Goal: Check status: Check status

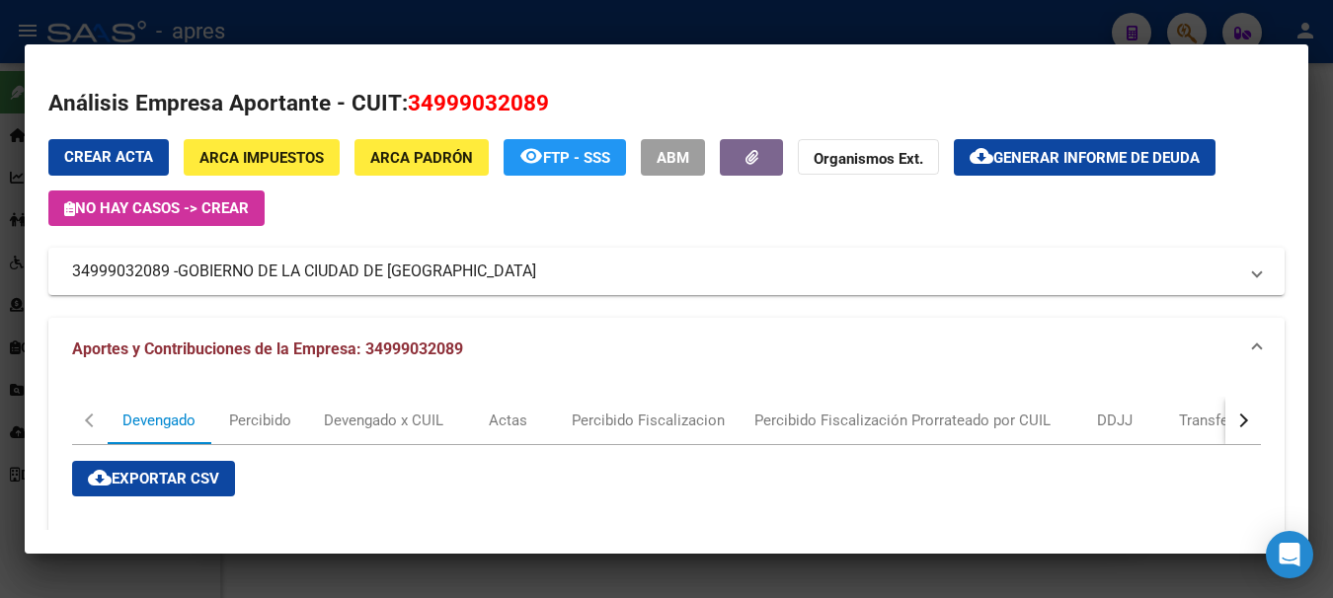
click at [554, 18] on div at bounding box center [666, 299] width 1333 height 598
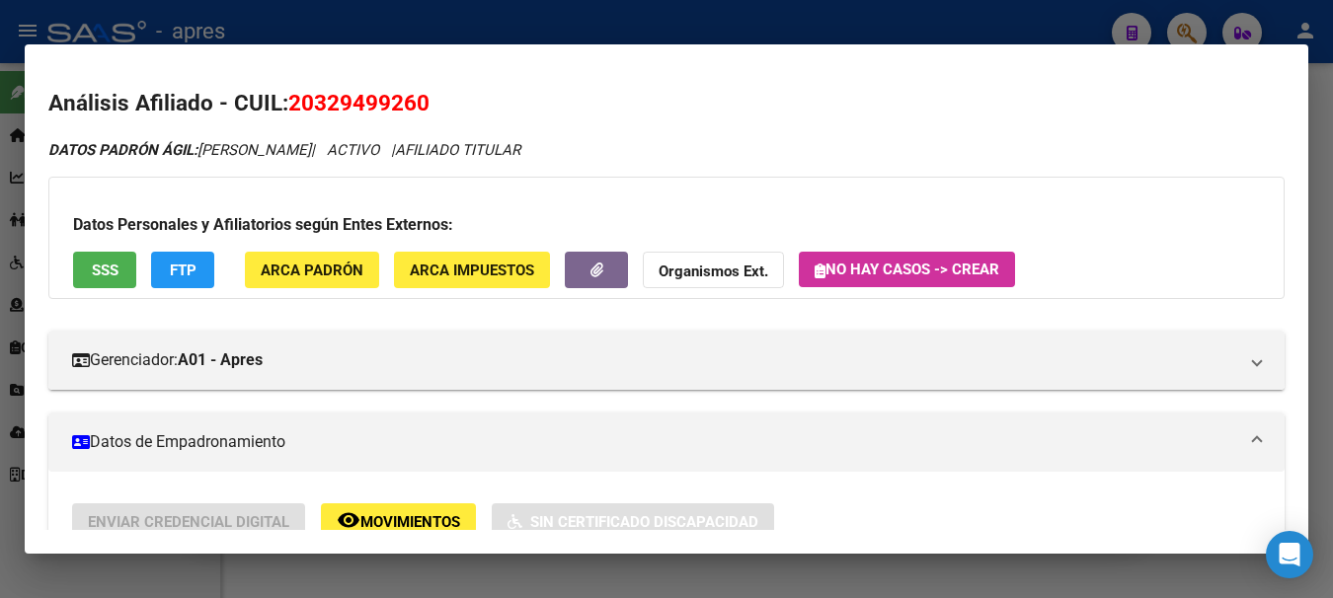
scroll to position [1601, 0]
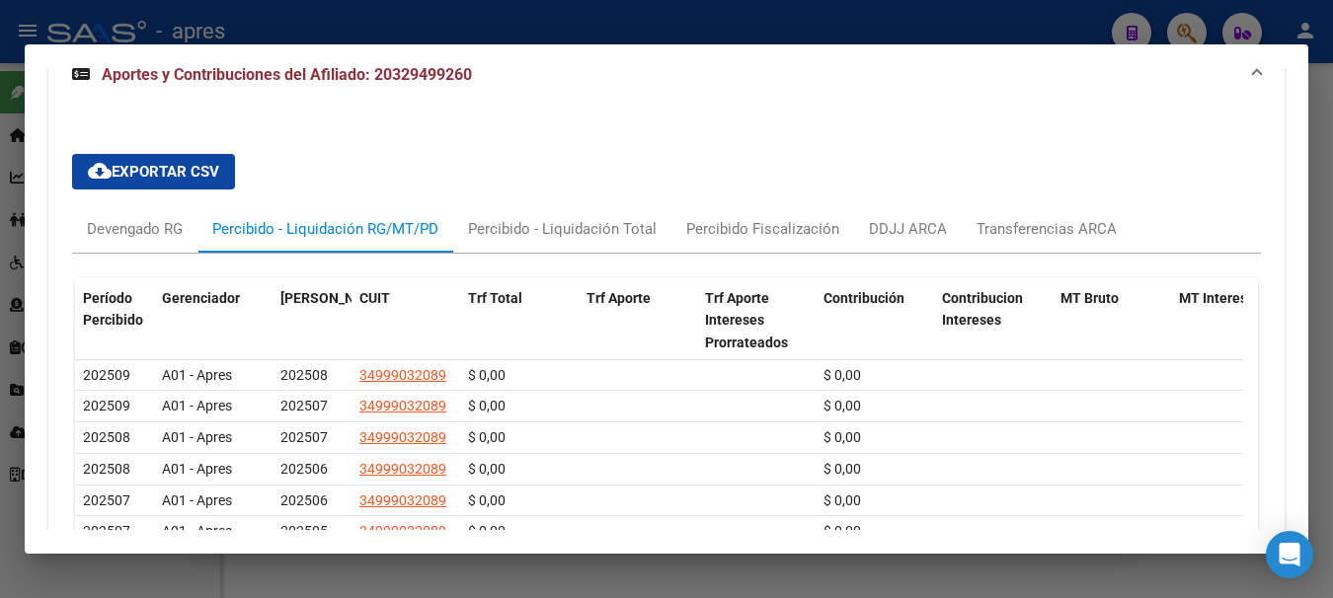
click at [622, 36] on div at bounding box center [666, 299] width 1333 height 598
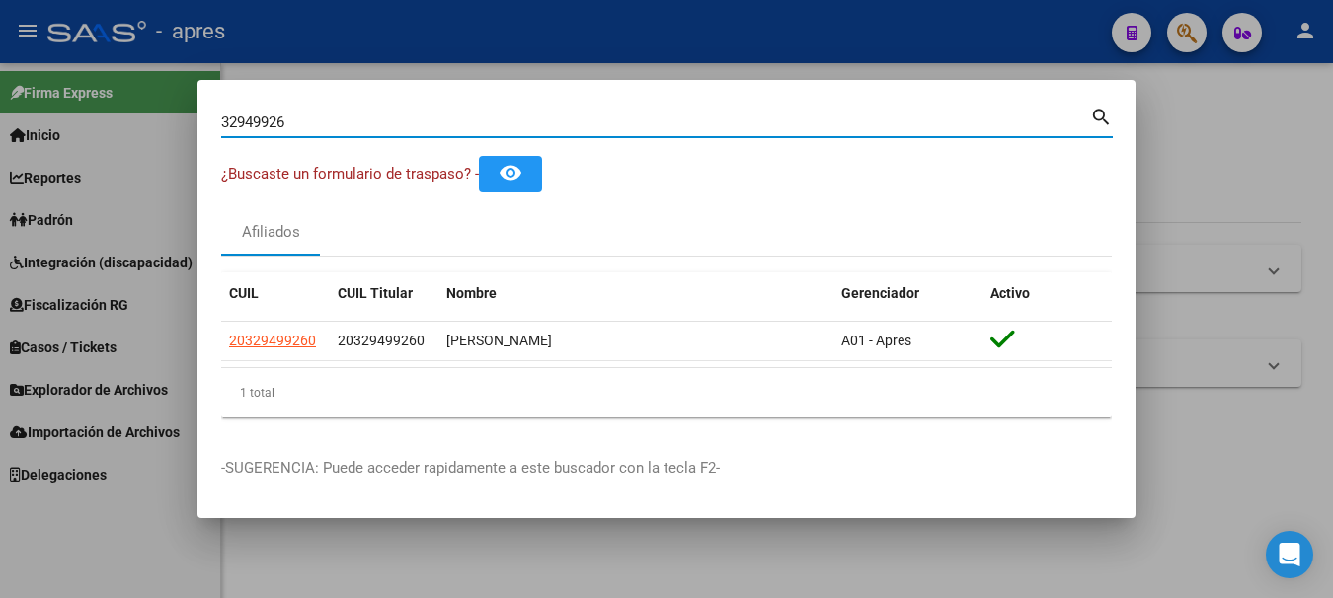
drag, startPoint x: 311, startPoint y: 118, endPoint x: -12, endPoint y: 165, distance: 326.2
click at [0, 165] on html "menu - apres person Firma Express Inicio Calendario SSS Instructivos Contacto O…" at bounding box center [666, 299] width 1333 height 598
paste input "19134008"
type input "19134008"
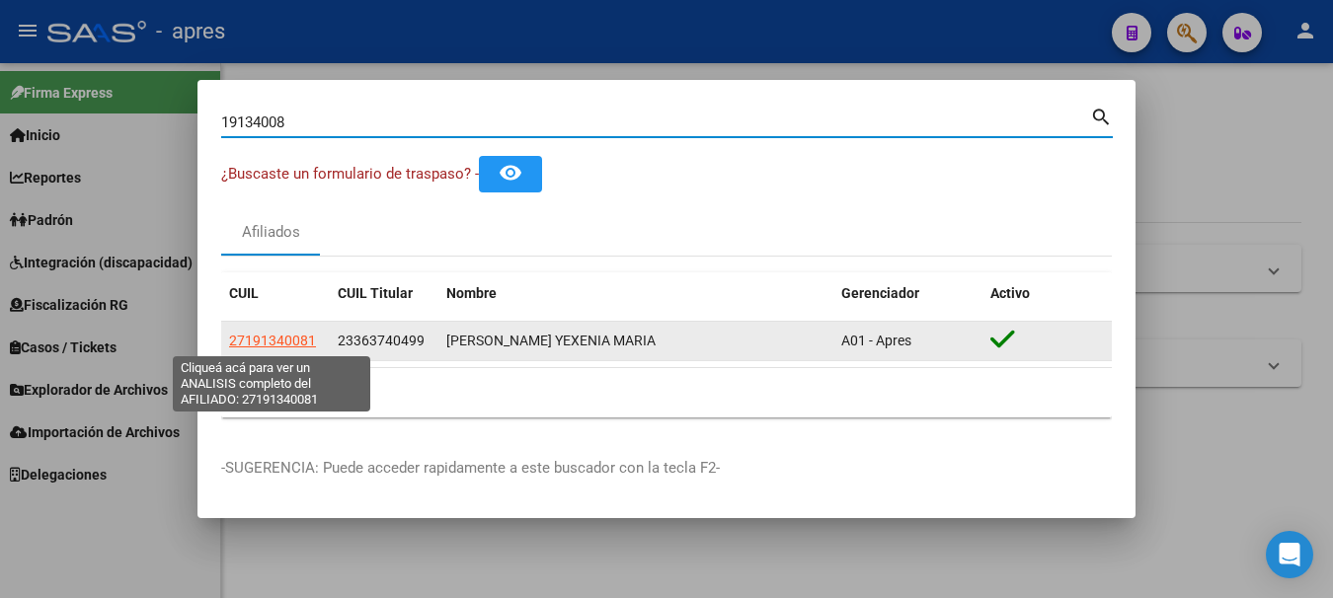
click at [283, 342] on span "27191340081" at bounding box center [272, 341] width 87 height 16
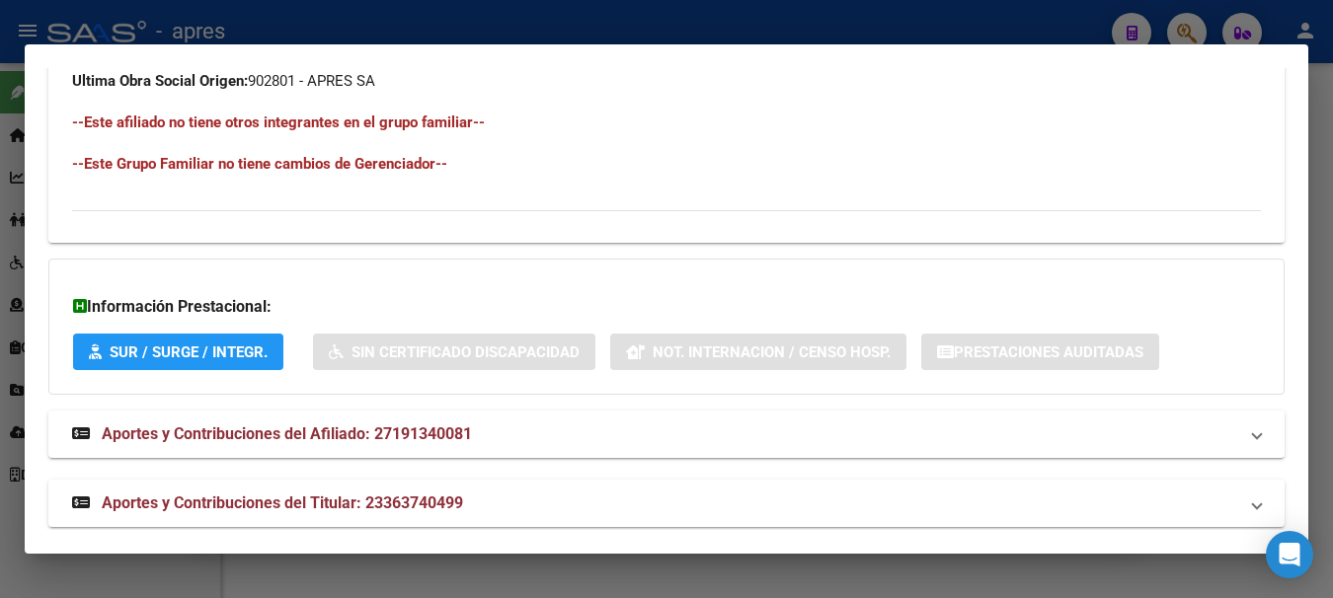
scroll to position [1130, 0]
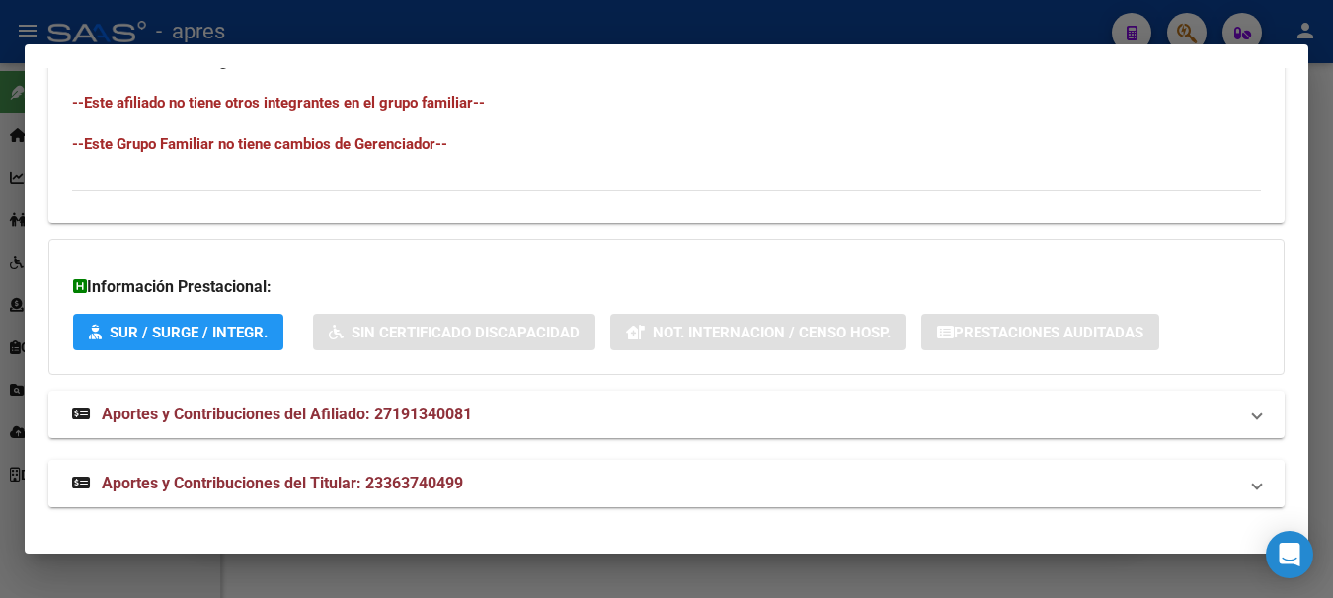
click at [272, 485] on span "Aportes y Contribuciones del Titular: 23363740499" at bounding box center [282, 483] width 361 height 19
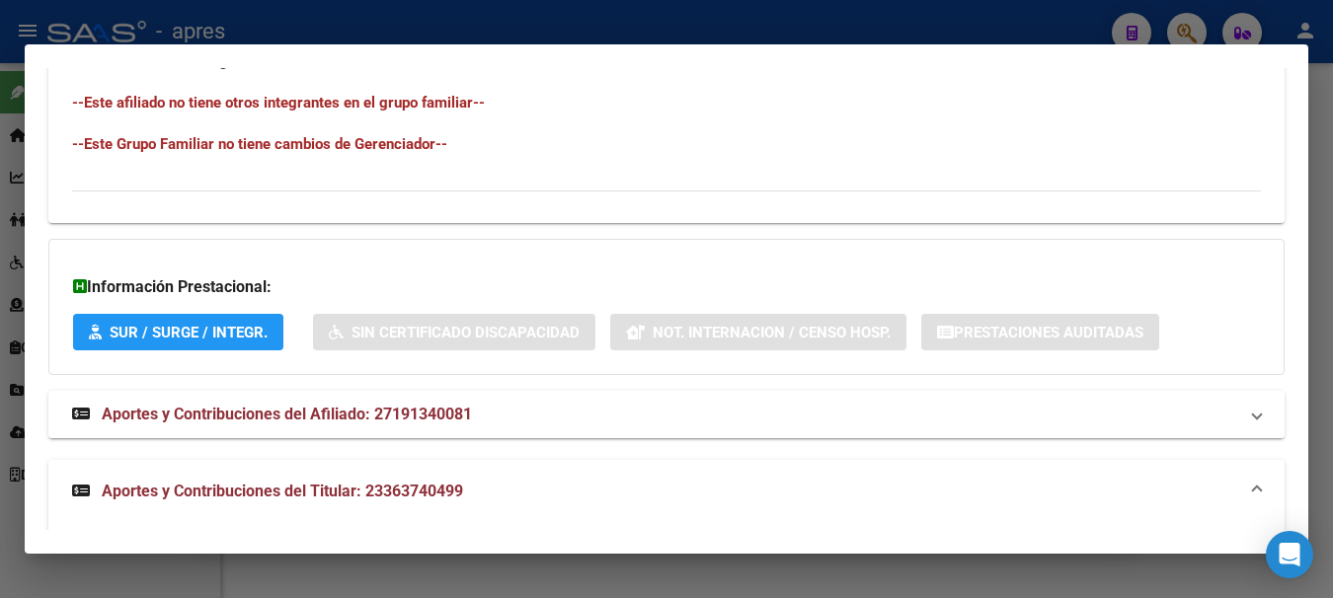
click at [306, 405] on span "Aportes y Contribuciones del Afiliado: 27191340081" at bounding box center [287, 414] width 370 height 19
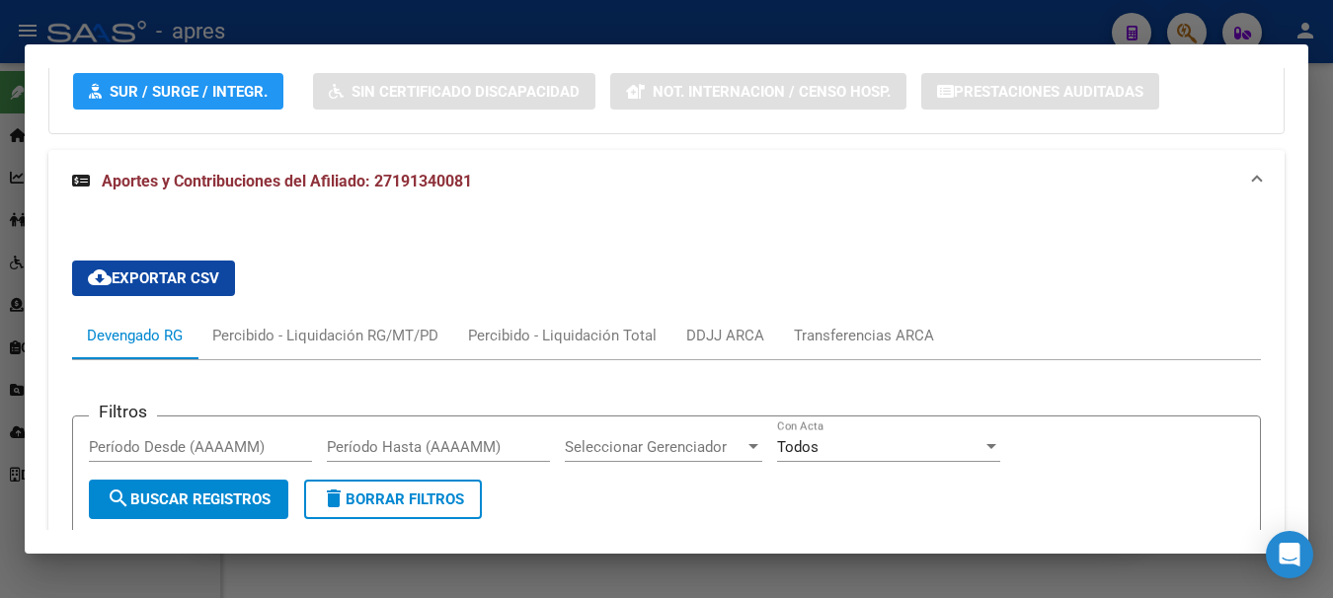
scroll to position [1426, 0]
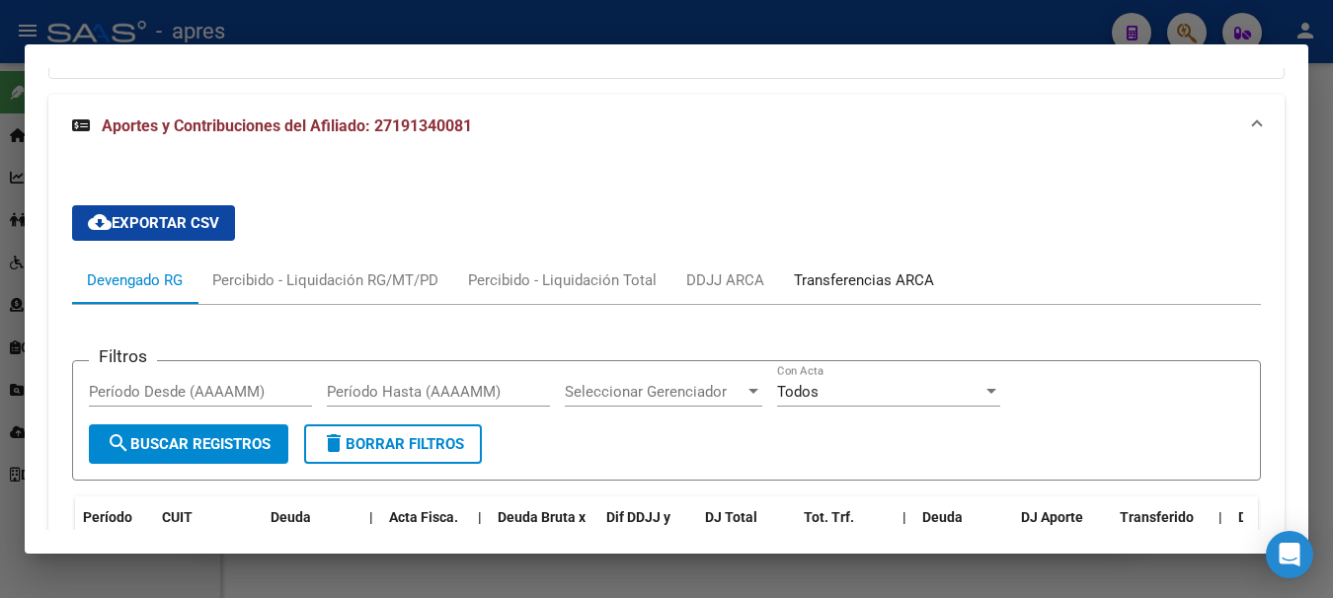
click at [872, 278] on div "Transferencias ARCA" at bounding box center [864, 281] width 140 height 22
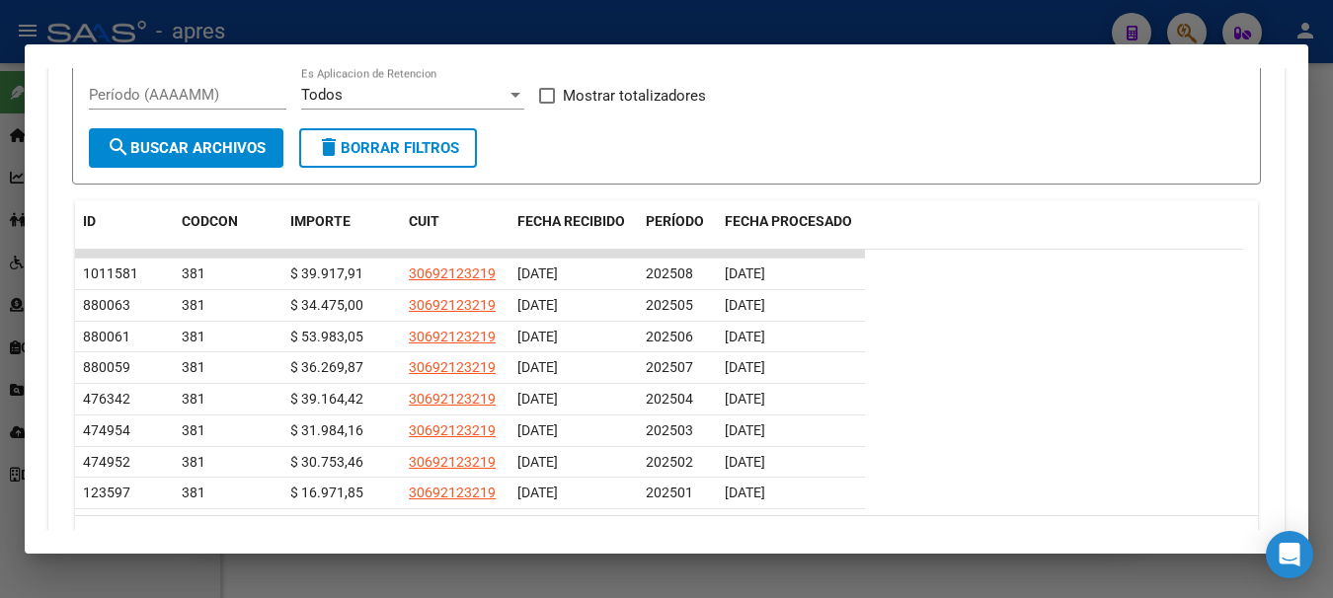
scroll to position [1821, 0]
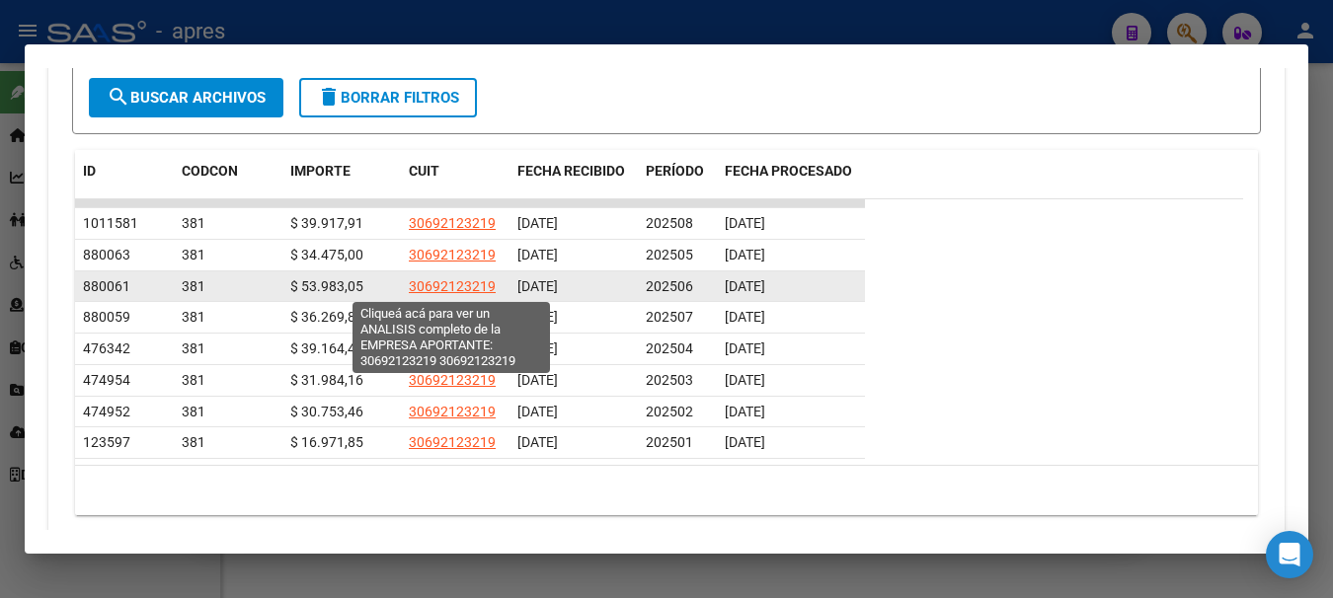
click at [461, 283] on span "30692123219" at bounding box center [452, 286] width 87 height 16
type textarea "30692123219"
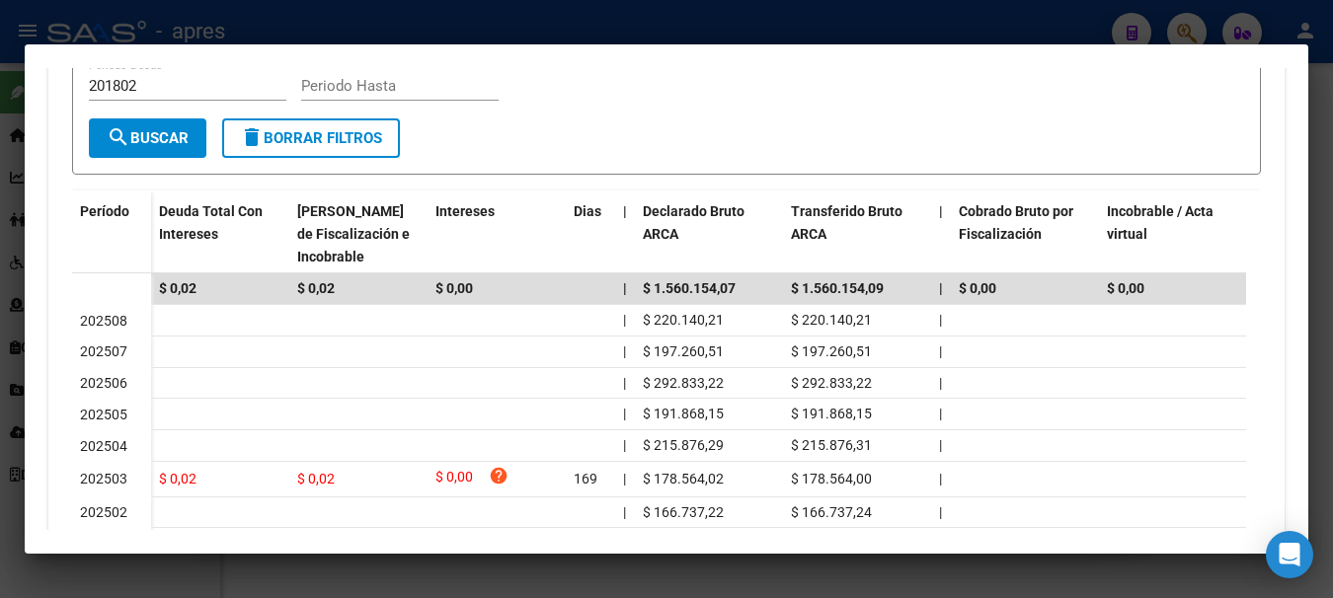
scroll to position [592, 0]
